Goal: Transaction & Acquisition: Purchase product/service

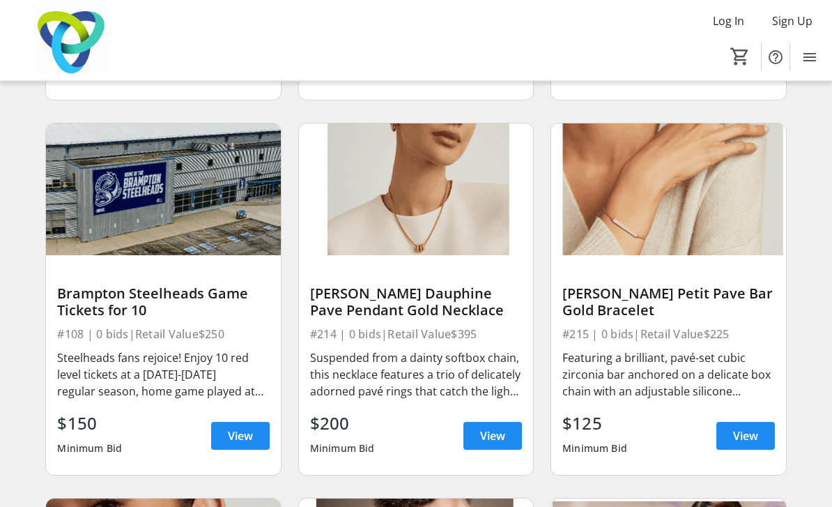
scroll to position [3828, 0]
click at [490, 437] on span "View" at bounding box center [492, 434] width 25 height 17
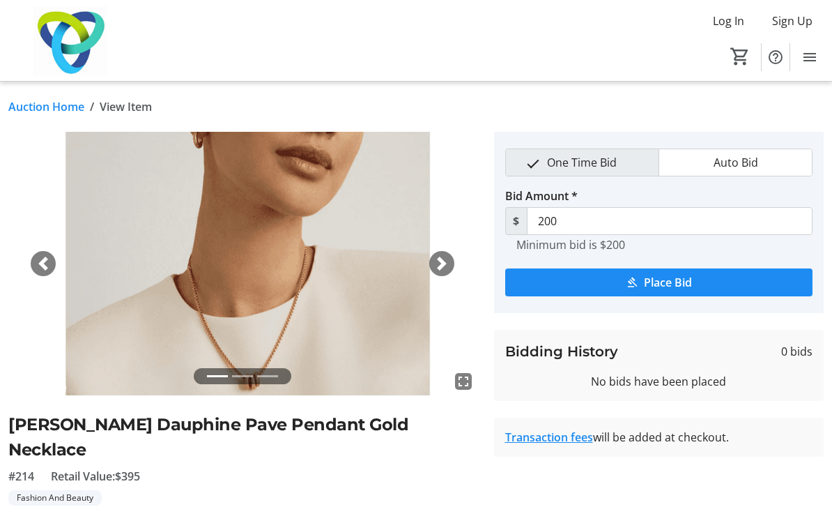
click at [436, 269] on span "button" at bounding box center [442, 263] width 14 height 14
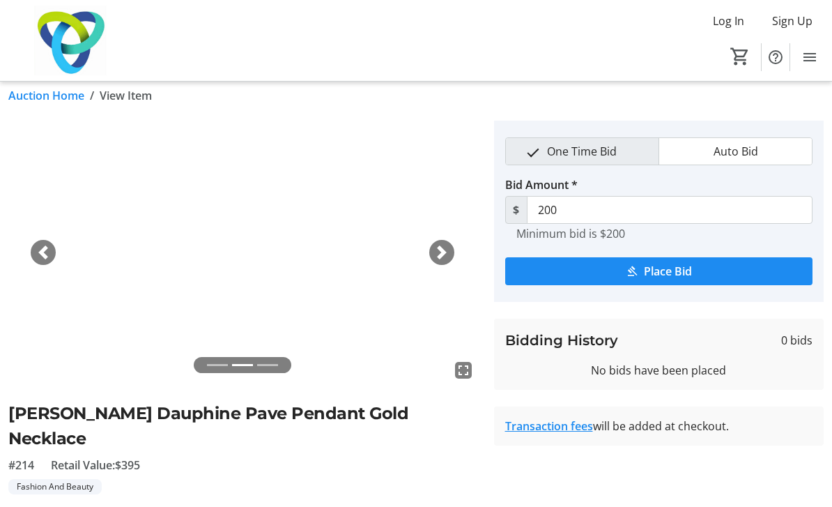
scroll to position [10, 0]
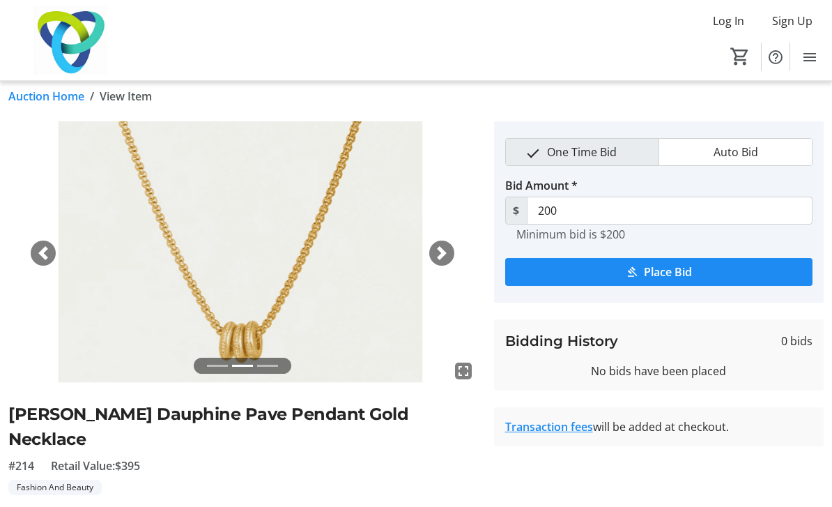
click at [442, 250] on span "button" at bounding box center [442, 254] width 14 height 14
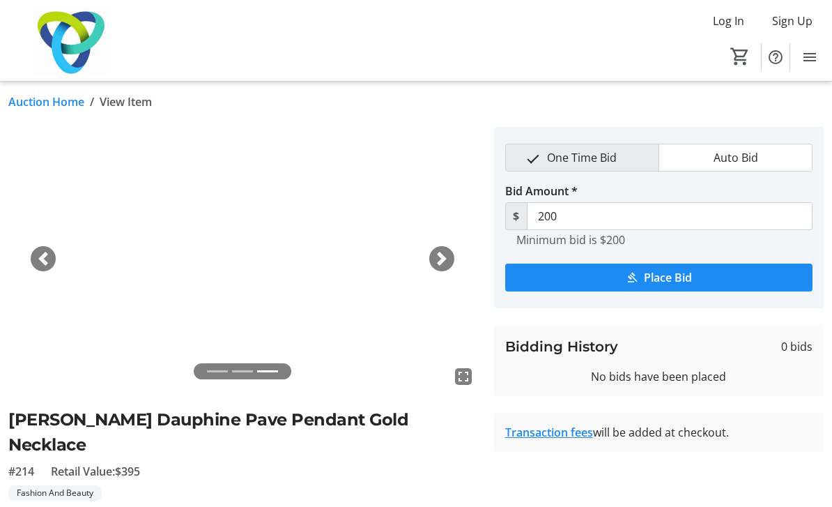
scroll to position [98, 0]
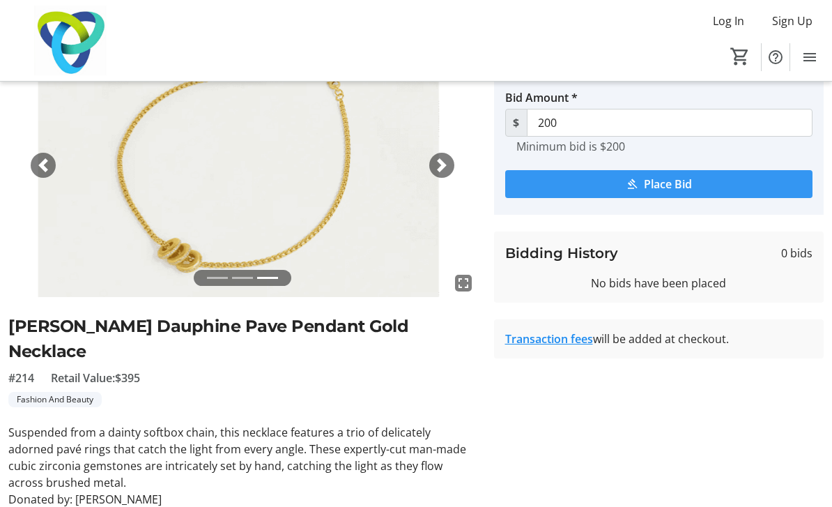
click at [655, 185] on span "Place Bid" at bounding box center [668, 184] width 48 height 17
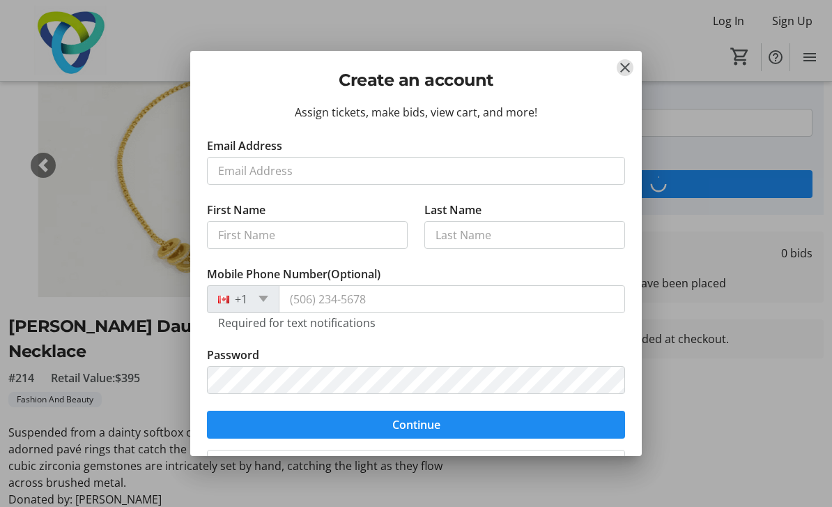
scroll to position [0, 0]
click at [624, 71] on mat-icon "Close" at bounding box center [625, 67] width 17 height 17
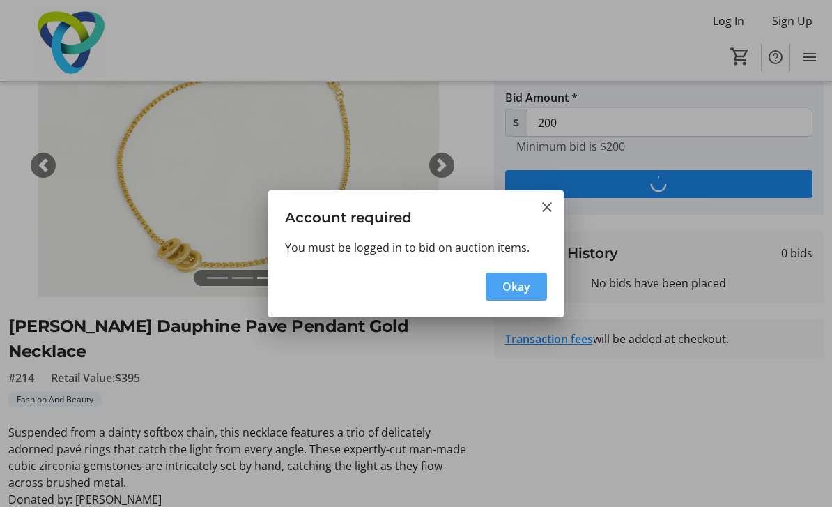
click at [514, 284] on span "Okay" at bounding box center [516, 286] width 28 height 17
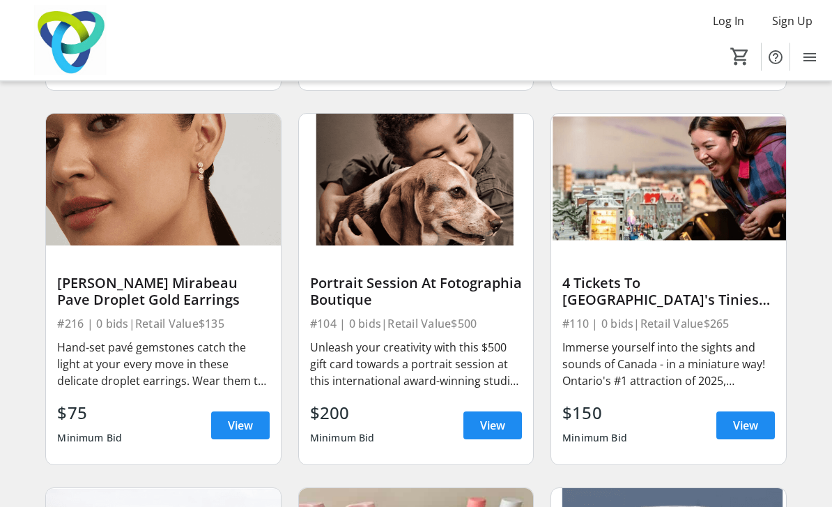
scroll to position [4212, 0]
click at [236, 420] on span "View" at bounding box center [240, 425] width 25 height 17
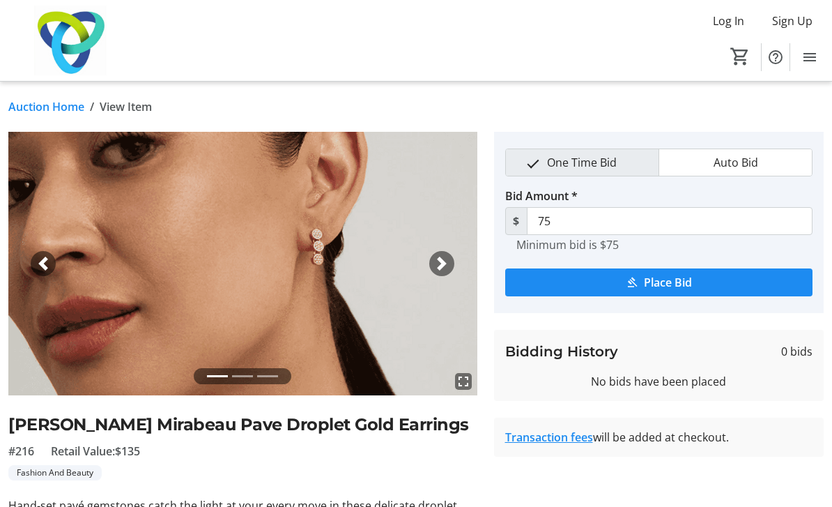
click at [434, 255] on div "Next" at bounding box center [441, 263] width 25 height 25
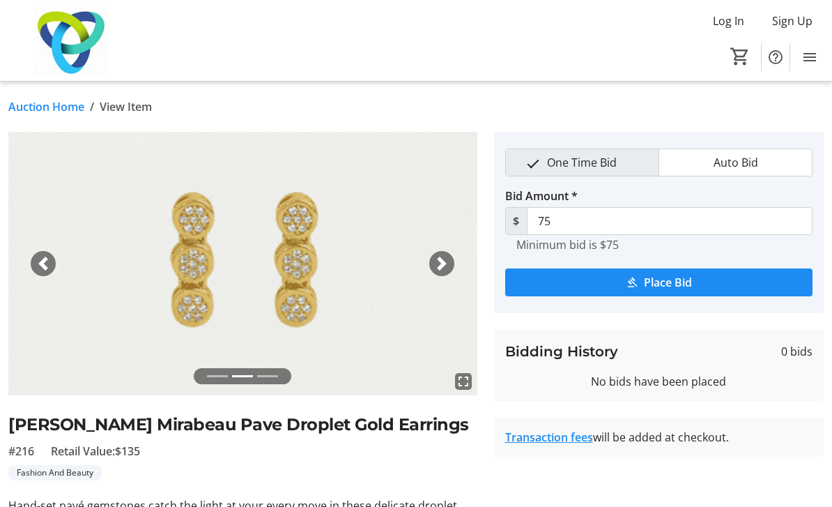
click at [439, 261] on span "button" at bounding box center [442, 263] width 14 height 14
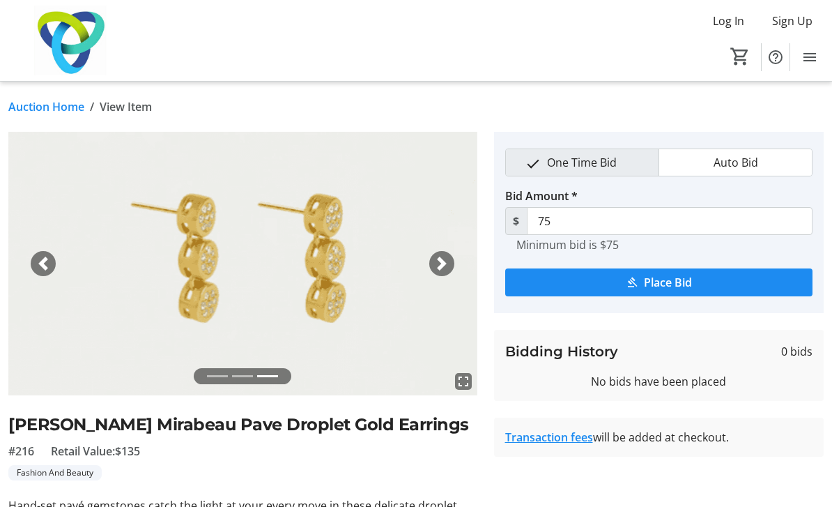
click at [42, 258] on span "button" at bounding box center [43, 263] width 14 height 14
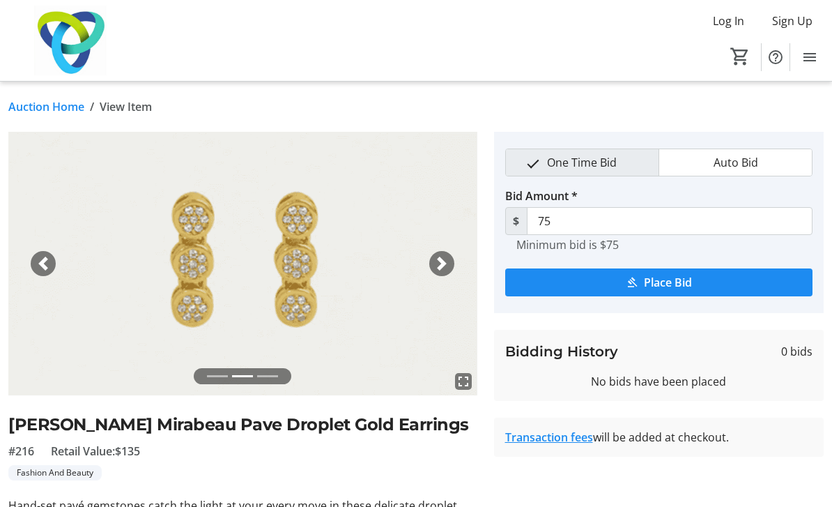
click at [45, 265] on span "button" at bounding box center [43, 263] width 14 height 14
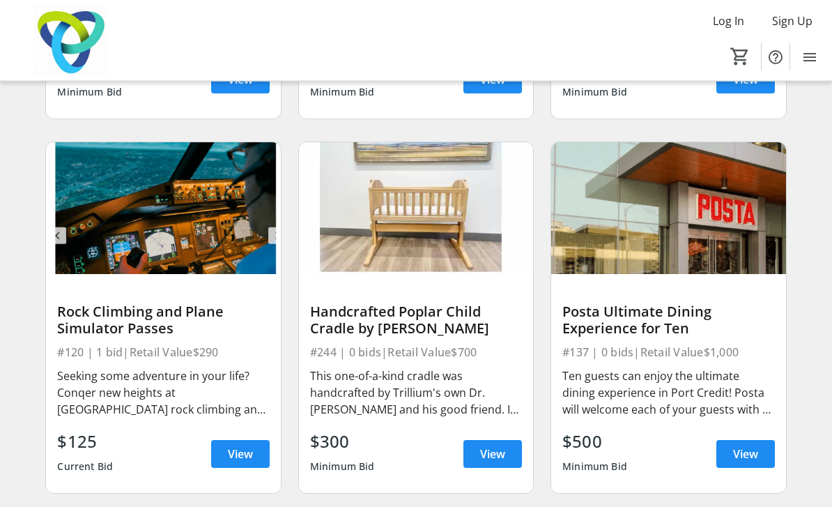
scroll to position [7554, 0]
click at [739, 453] on span "View" at bounding box center [745, 453] width 25 height 17
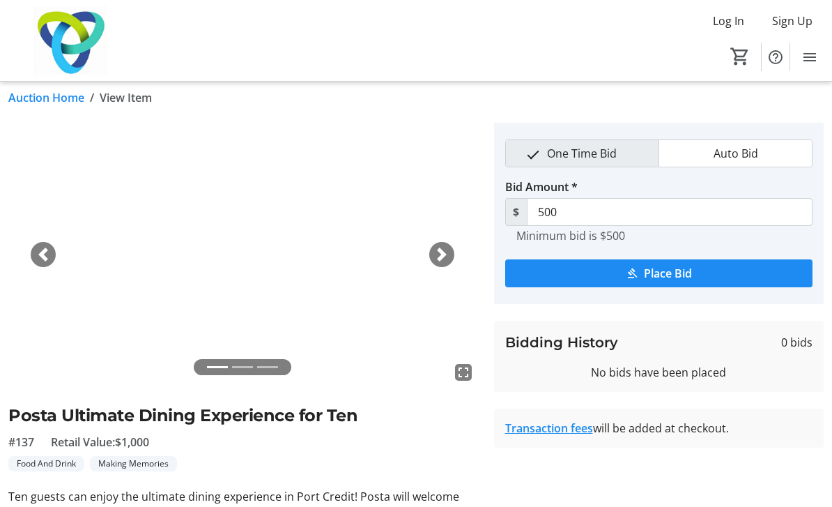
scroll to position [65, 0]
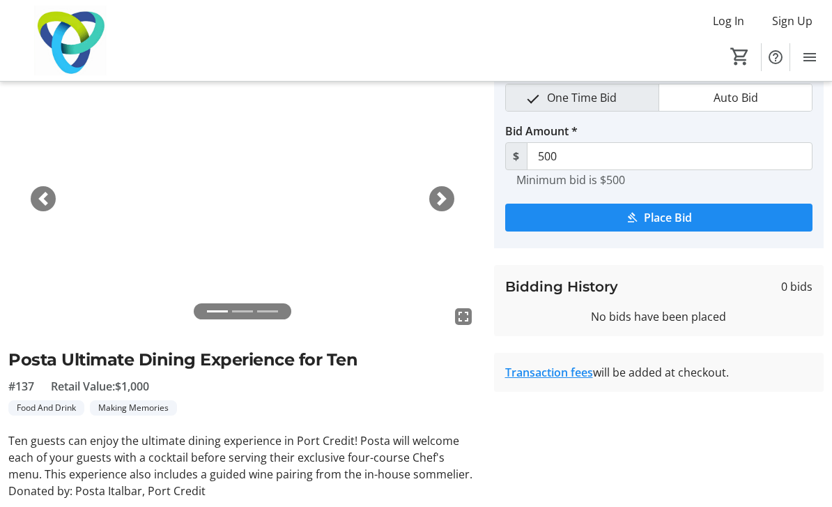
click at [441, 197] on span "button" at bounding box center [442, 199] width 14 height 14
click at [432, 195] on div "Next" at bounding box center [441, 198] width 25 height 25
click at [435, 200] on span "button" at bounding box center [442, 199] width 14 height 14
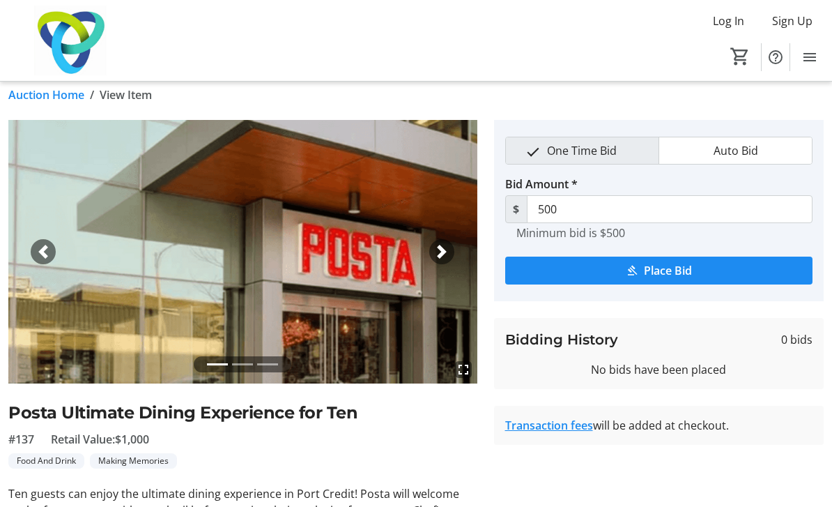
scroll to position [0, 0]
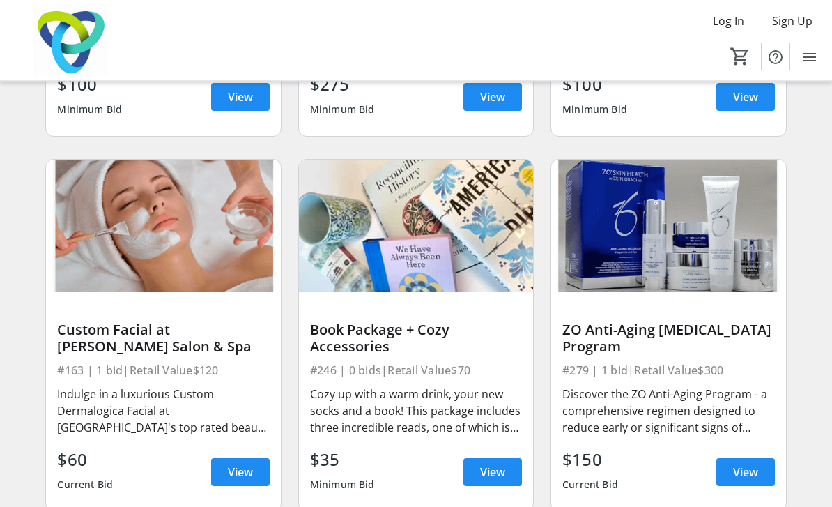
scroll to position [15404, 0]
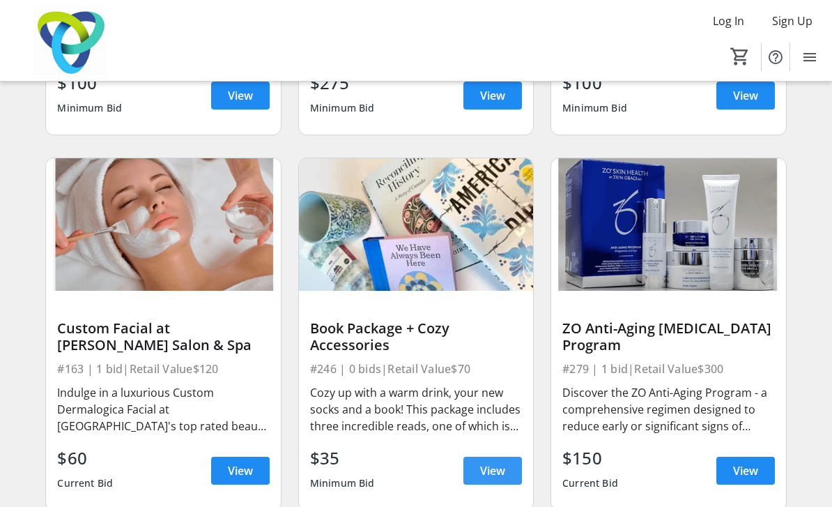
click at [497, 468] on span "View" at bounding box center [492, 470] width 25 height 17
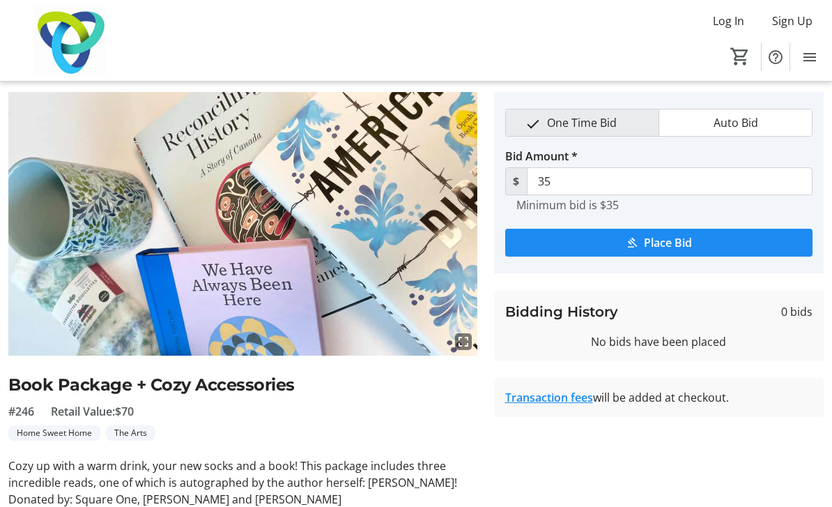
scroll to position [44, 0]
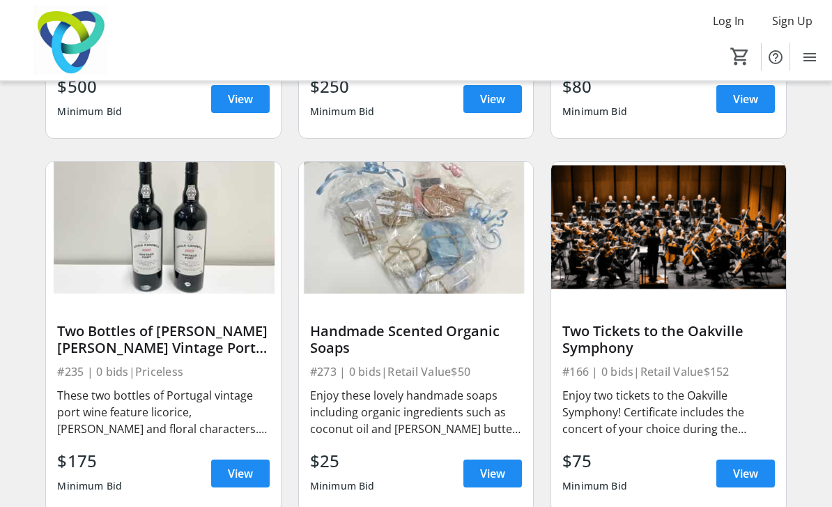
scroll to position [16902, 0]
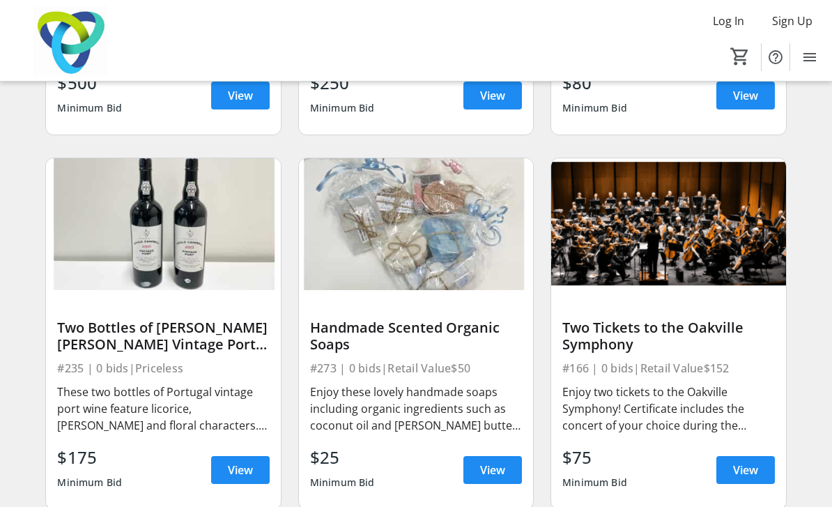
click at [495, 471] on span "View" at bounding box center [492, 469] width 25 height 17
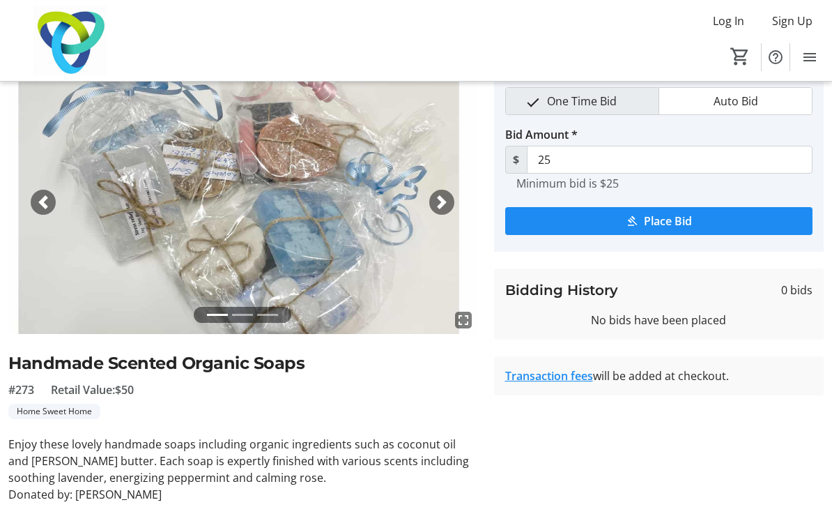
scroll to position [65, 0]
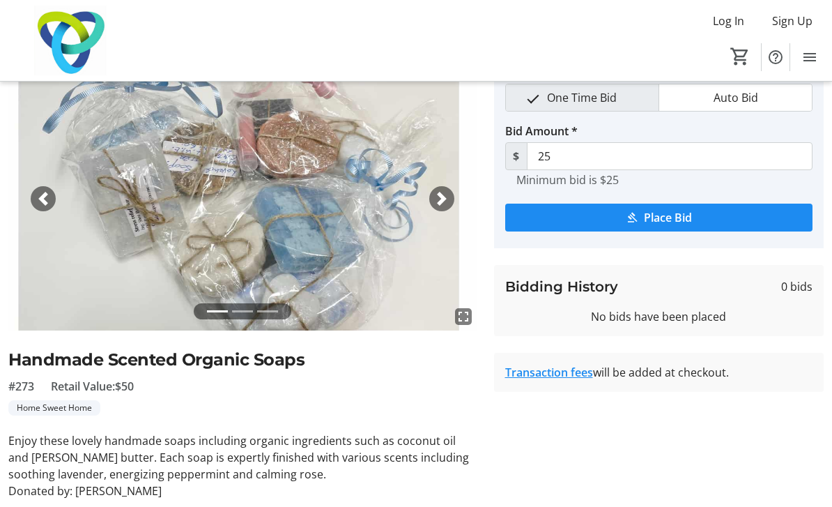
click at [448, 197] on span "button" at bounding box center [442, 199] width 14 height 14
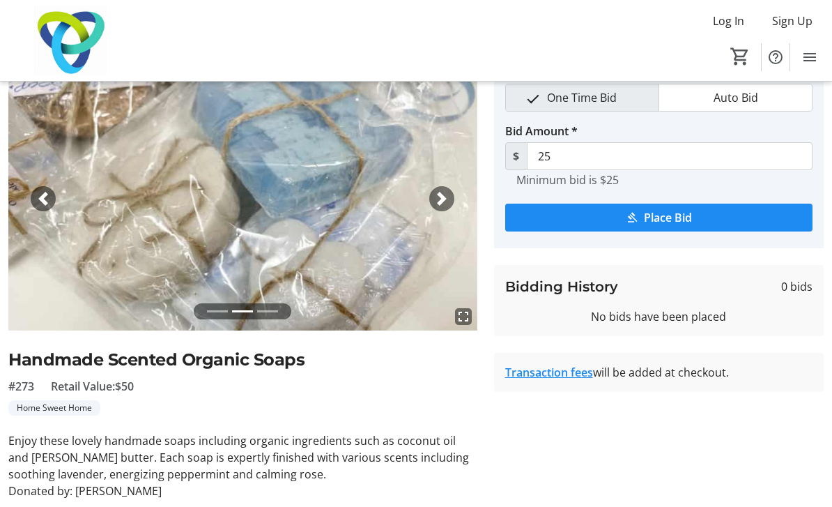
click at [445, 198] on span "button" at bounding box center [442, 199] width 14 height 14
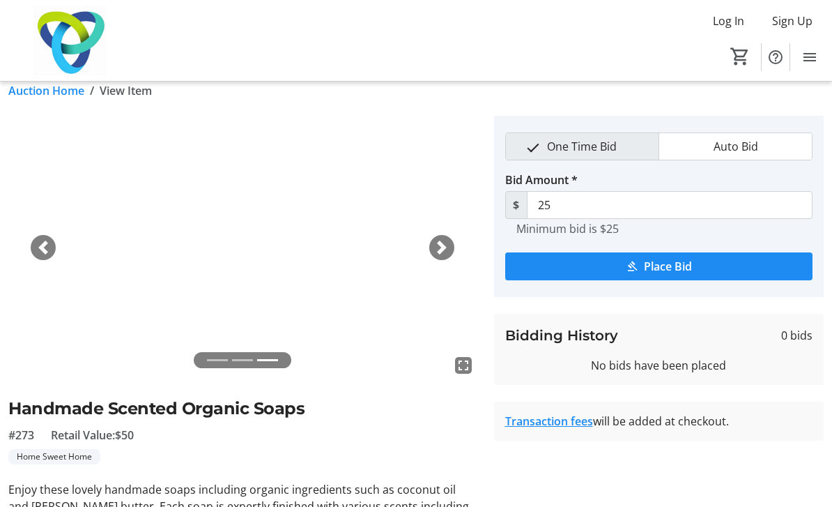
scroll to position [17, 0]
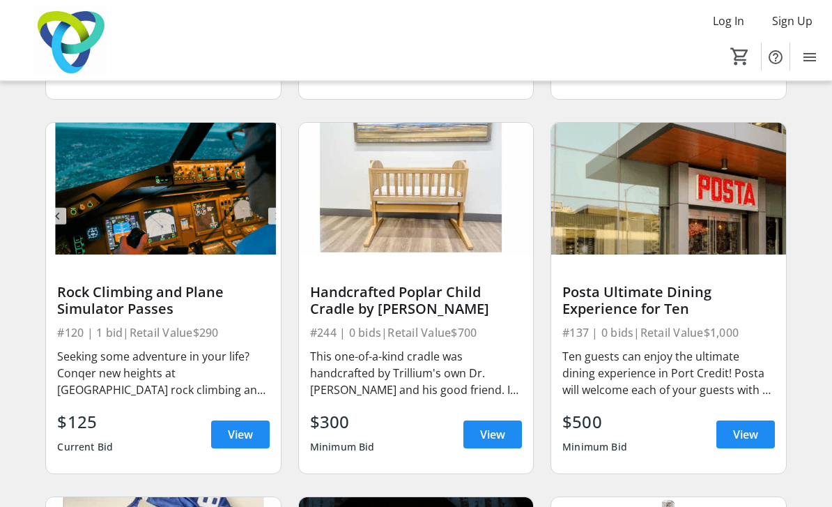
scroll to position [7574, 0]
click at [750, 433] on span "View" at bounding box center [745, 434] width 25 height 17
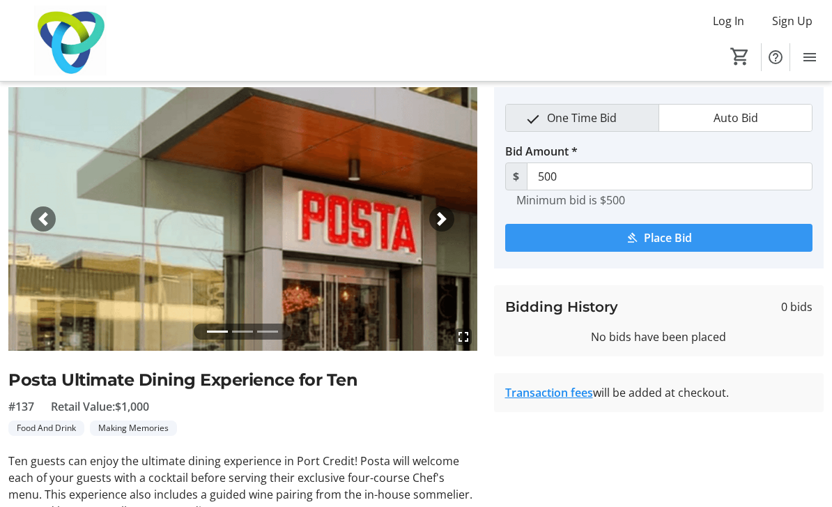
click at [682, 238] on span "Place Bid" at bounding box center [668, 237] width 48 height 17
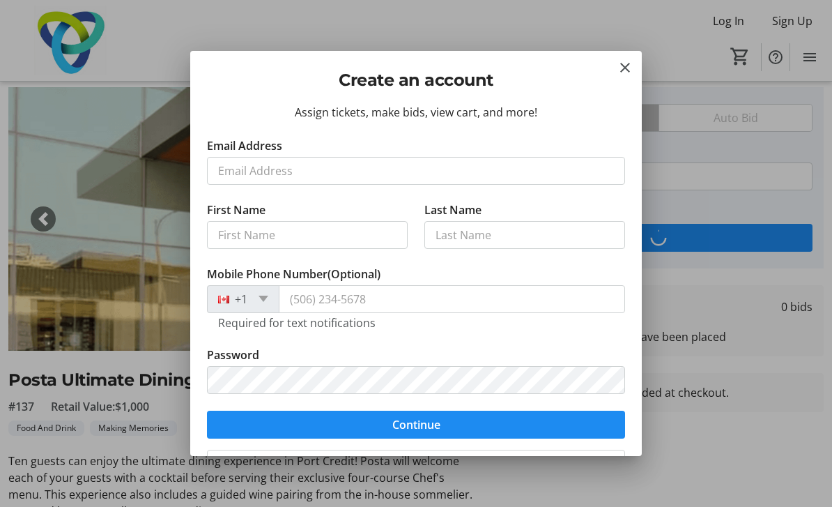
scroll to position [0, 0]
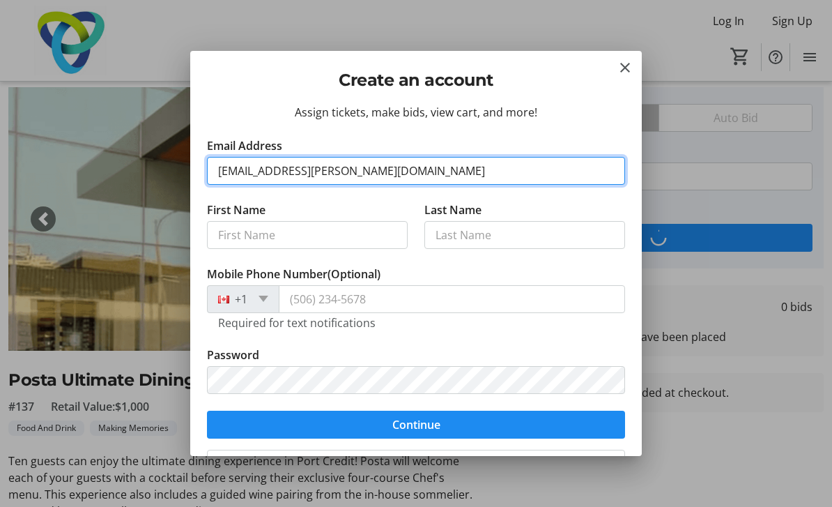
type input "[EMAIL_ADDRESS][PERSON_NAME][DOMAIN_NAME]"
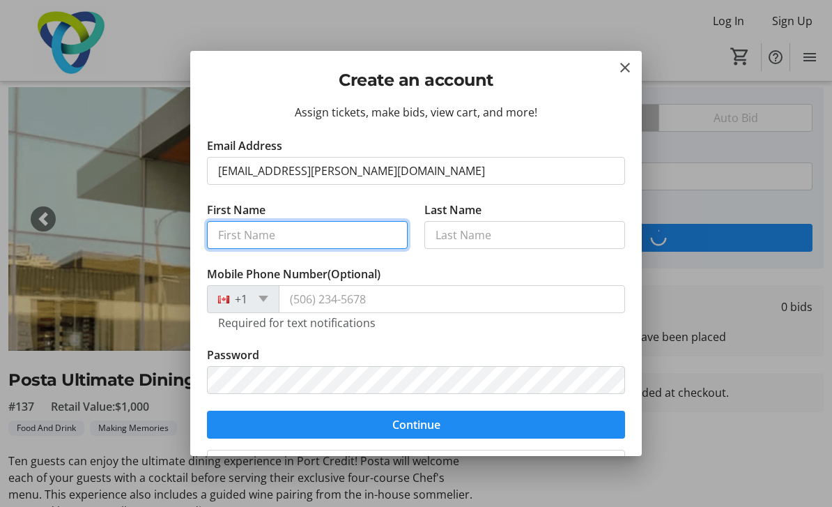
click at [252, 231] on input "First Name" at bounding box center [307, 235] width 201 height 28
type input "Veni"
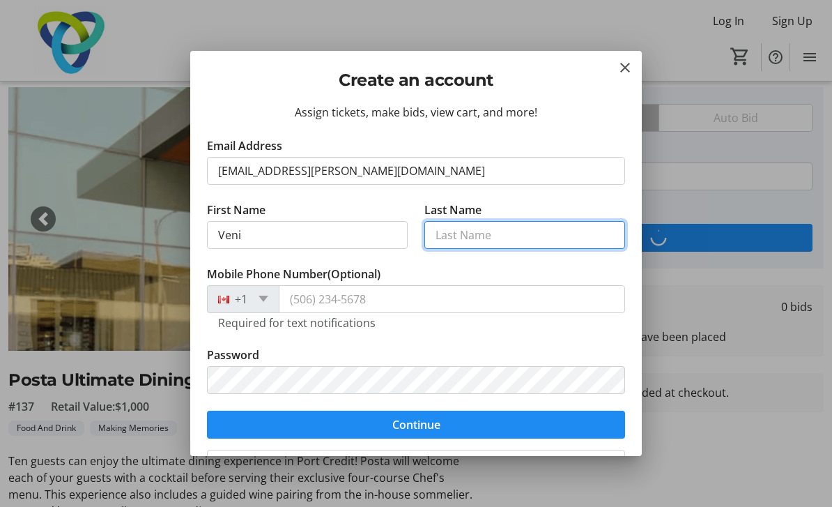
click at [460, 231] on input "Last Name" at bounding box center [524, 235] width 201 height 28
type input "[PERSON_NAME]"
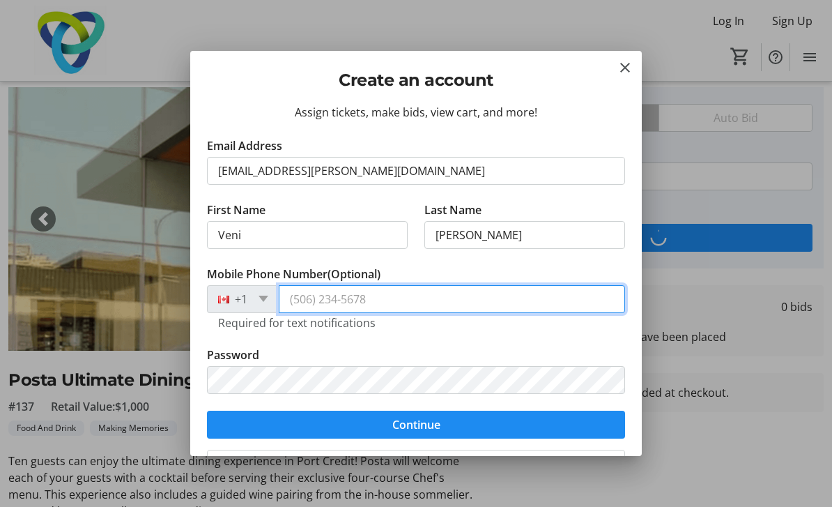
click at [362, 295] on input "Mobile Phone Number (Optional)" at bounding box center [452, 299] width 346 height 28
type input "[PHONE_NUMBER]"
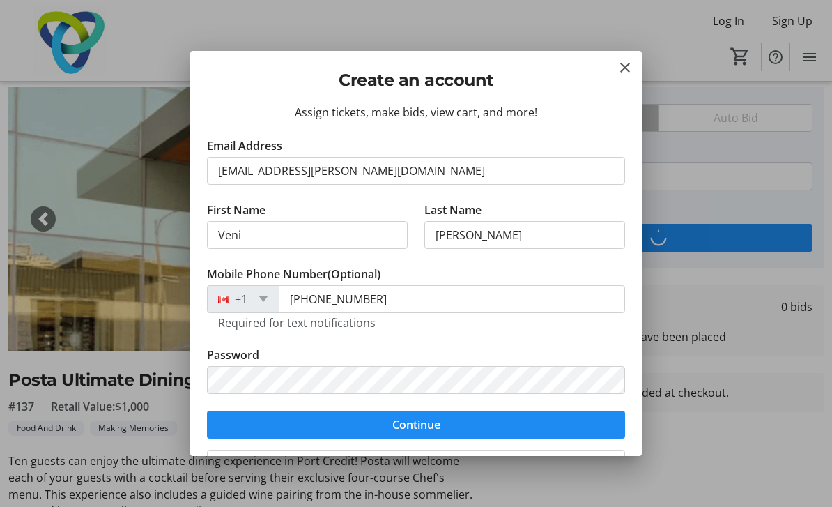
click at [399, 424] on span "Continue" at bounding box center [416, 424] width 48 height 17
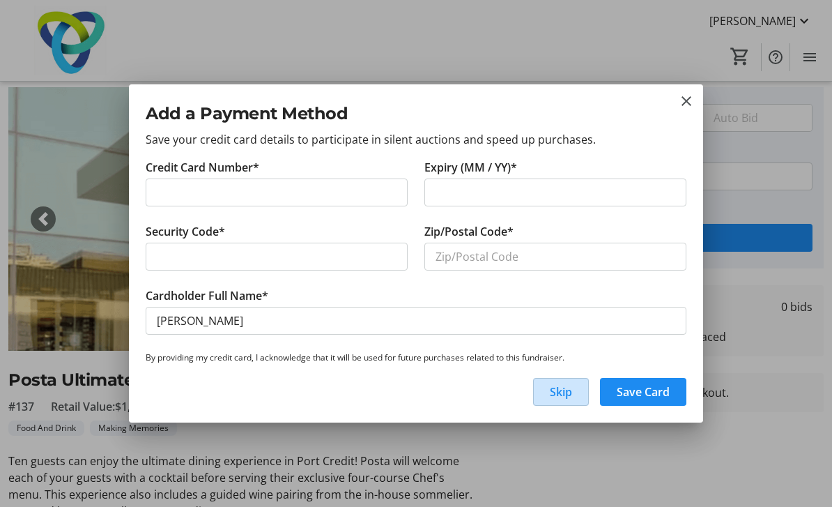
click at [553, 389] on span "Skip" at bounding box center [561, 391] width 22 height 17
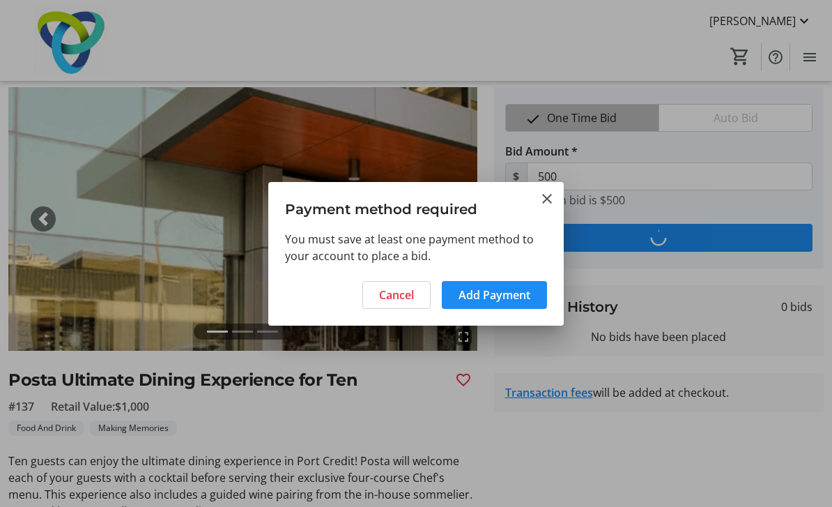
click at [483, 295] on span "Add Payment" at bounding box center [494, 294] width 72 height 17
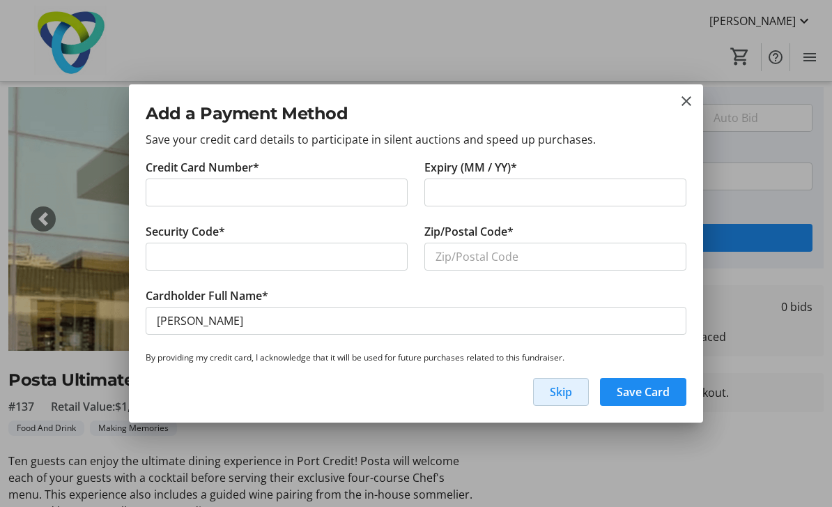
click at [686, 101] on mat-icon "close" at bounding box center [686, 101] width 17 height 17
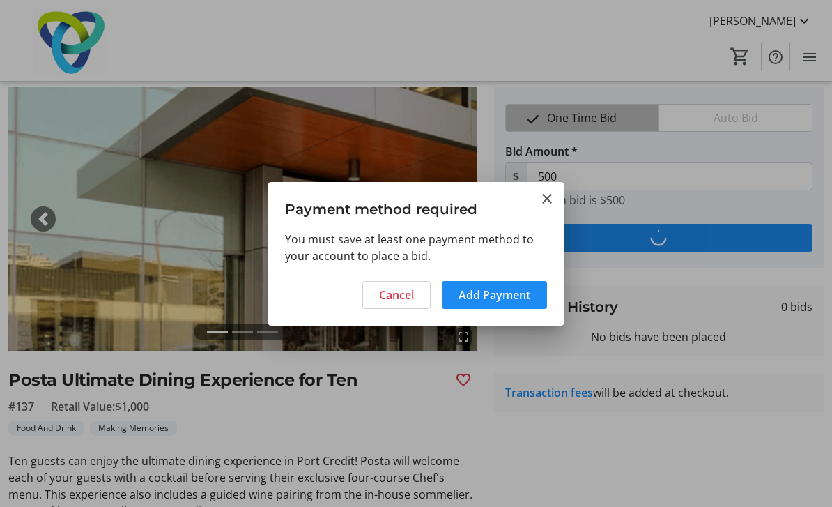
click at [393, 298] on span "Cancel" at bounding box center [396, 294] width 35 height 17
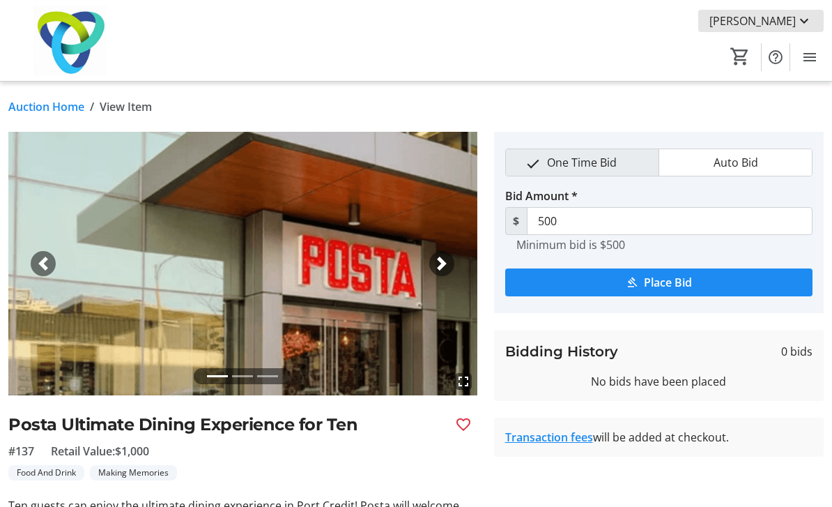
click at [808, 19] on mat-icon at bounding box center [804, 21] width 17 height 17
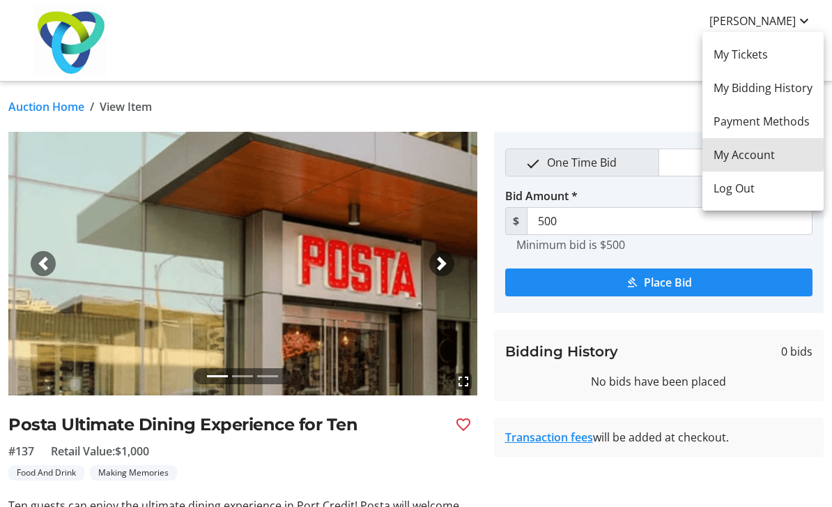
click at [750, 154] on span "My Account" at bounding box center [762, 154] width 99 height 17
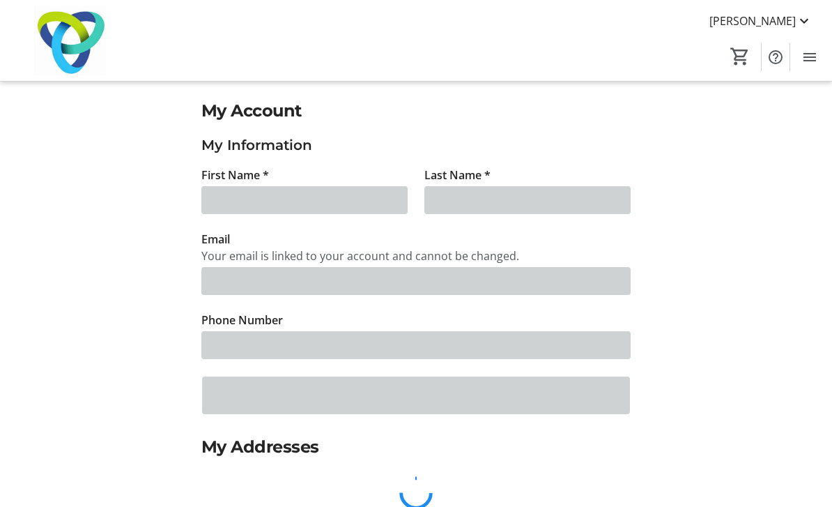
type input "Veni"
type input "[PERSON_NAME]"
type input "[EMAIL_ADDRESS][PERSON_NAME][DOMAIN_NAME]"
type input "[PHONE_NUMBER]"
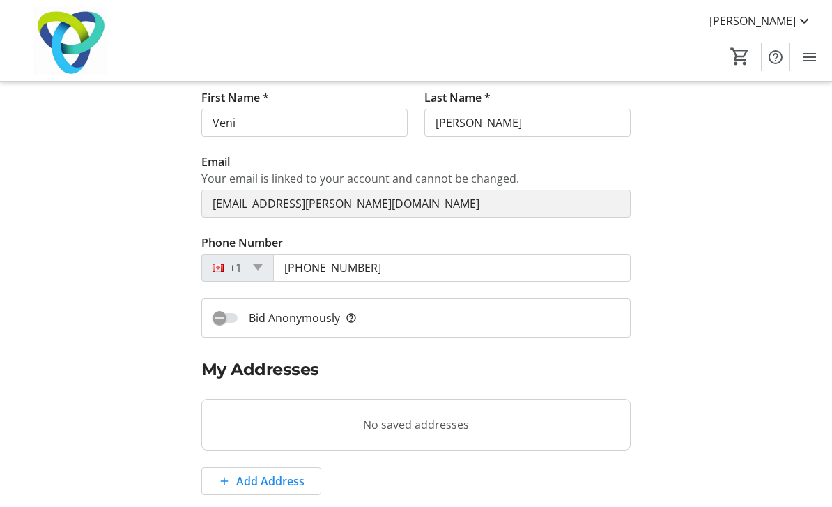
scroll to position [76, 0]
